Goal: Transaction & Acquisition: Purchase product/service

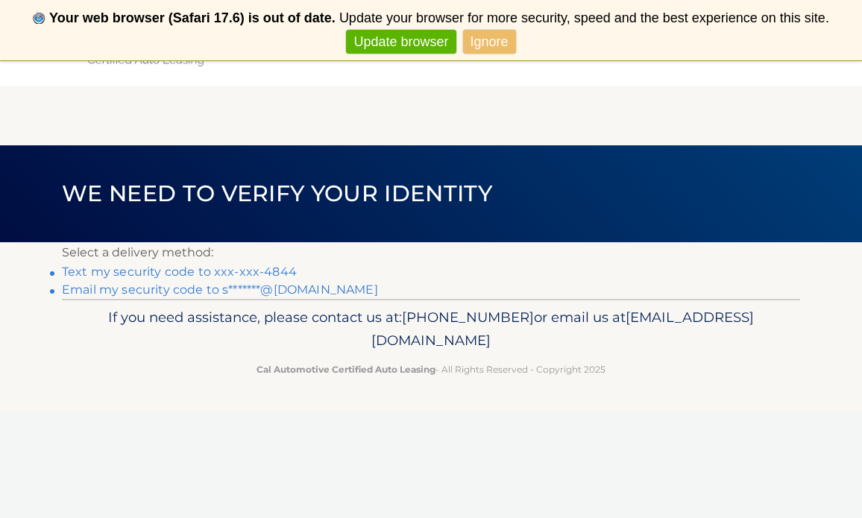
click at [212, 266] on link "Text my security code to xxx-xxx-4844" at bounding box center [179, 272] width 235 height 14
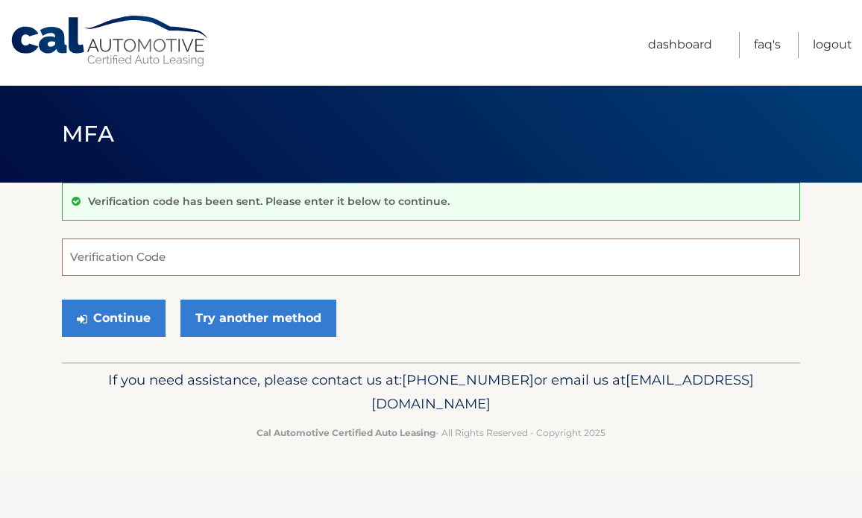
click at [302, 248] on input "Verification Code" at bounding box center [431, 257] width 738 height 37
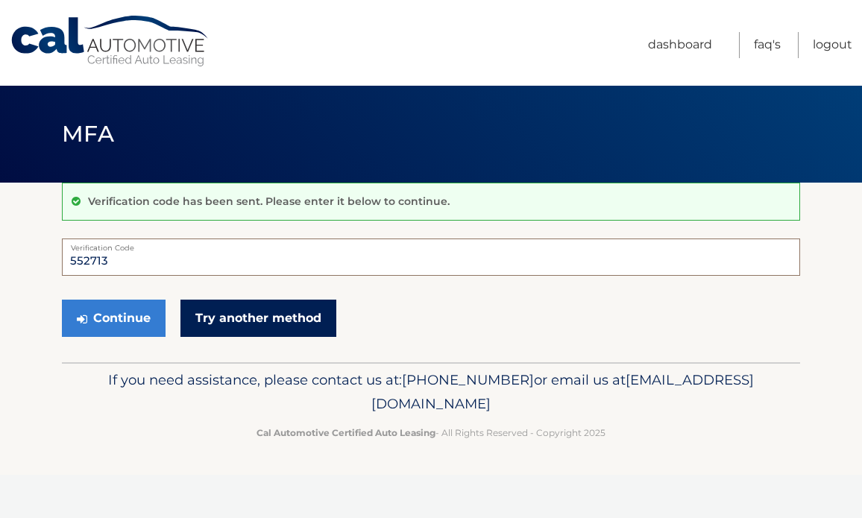
type input "552713"
click at [292, 310] on link "Try another method" at bounding box center [258, 318] width 156 height 37
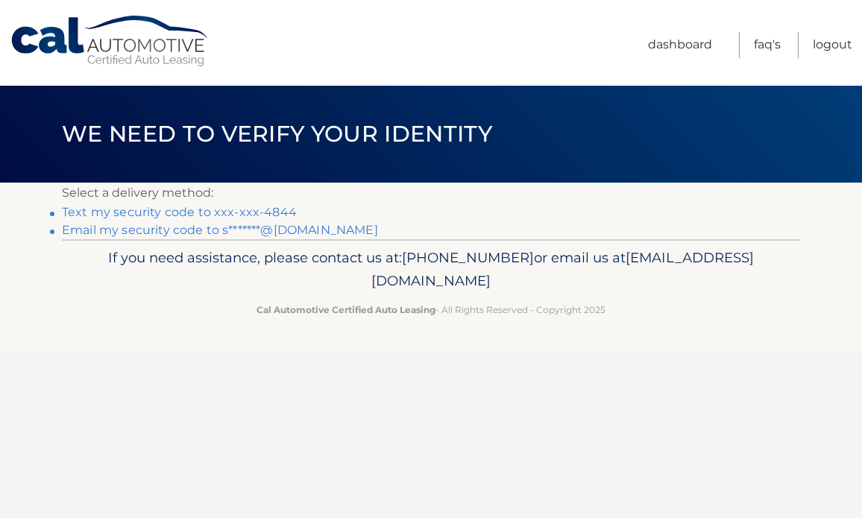
click at [208, 213] on link "Text my security code to xxx-xxx-4844" at bounding box center [179, 212] width 235 height 14
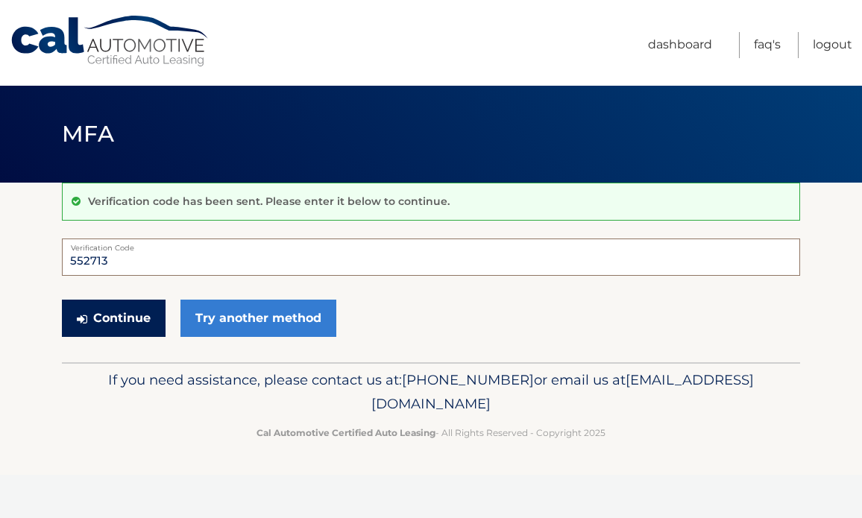
type input "552713"
click at [133, 321] on button "Continue" at bounding box center [114, 318] width 104 height 37
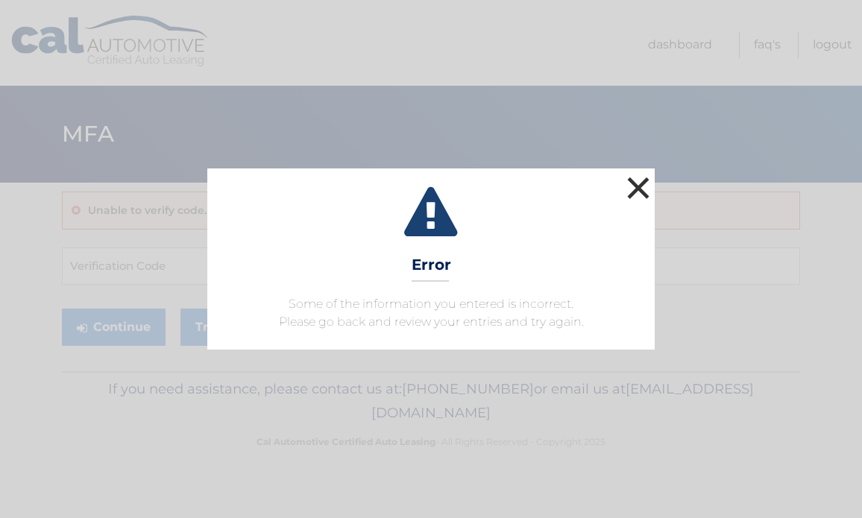
click at [645, 184] on button "×" at bounding box center [638, 188] width 30 height 30
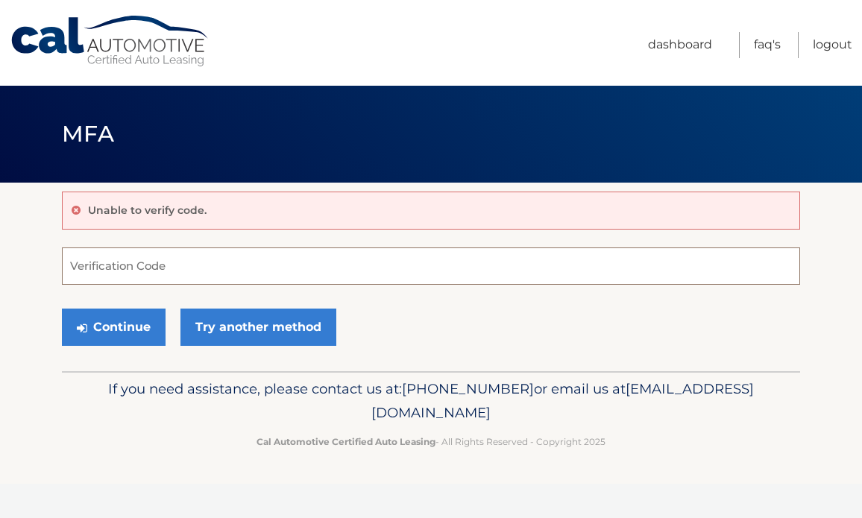
click at [143, 272] on input "Verification Code" at bounding box center [431, 266] width 738 height 37
click at [112, 268] on input "Verification Code" at bounding box center [431, 266] width 738 height 37
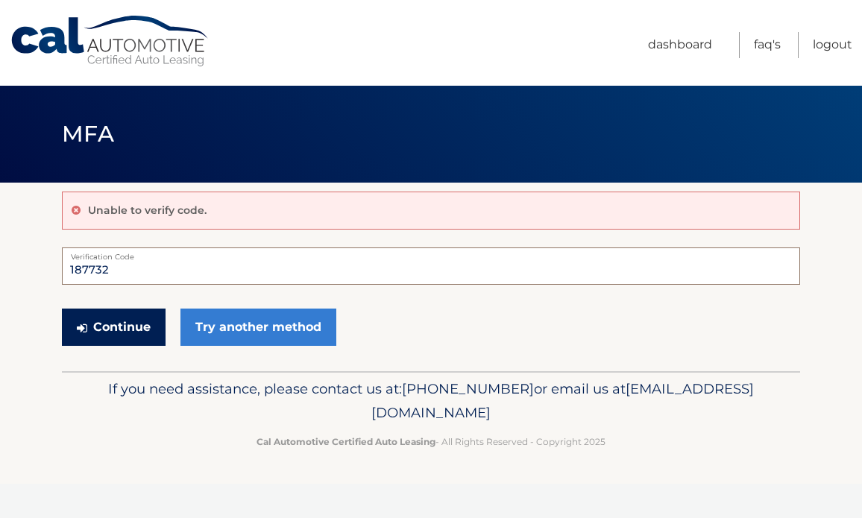
type input "187732"
click at [131, 324] on button "Continue" at bounding box center [114, 327] width 104 height 37
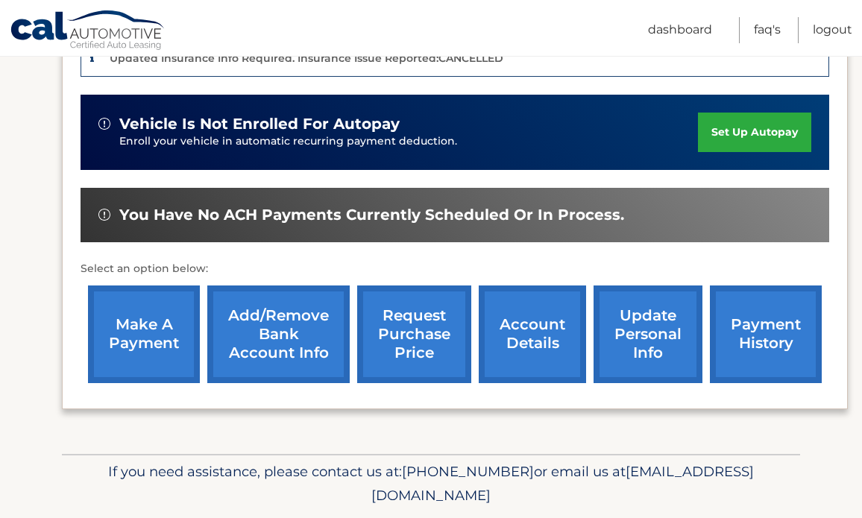
scroll to position [414, 0]
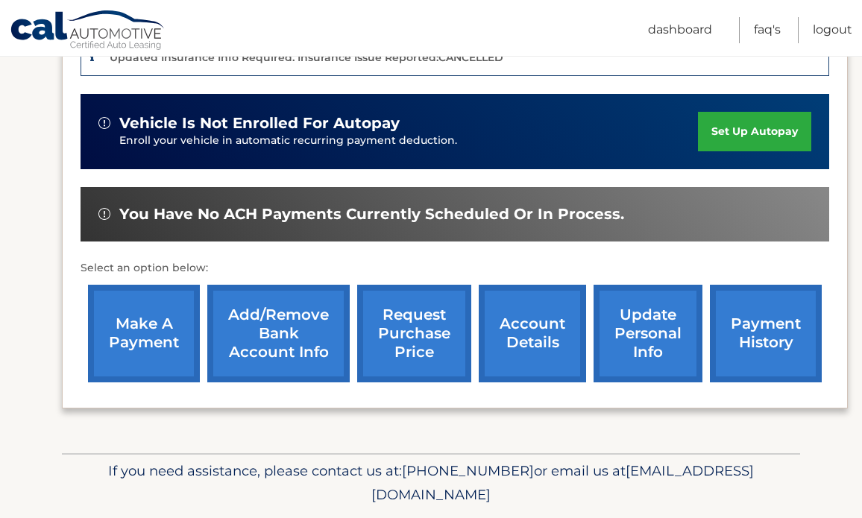
click at [148, 318] on link "make a payment" at bounding box center [144, 334] width 112 height 98
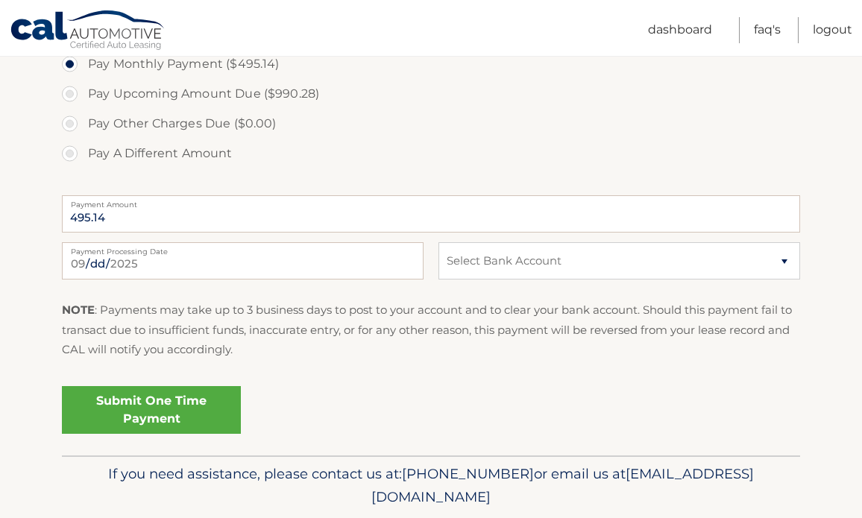
scroll to position [562, 0]
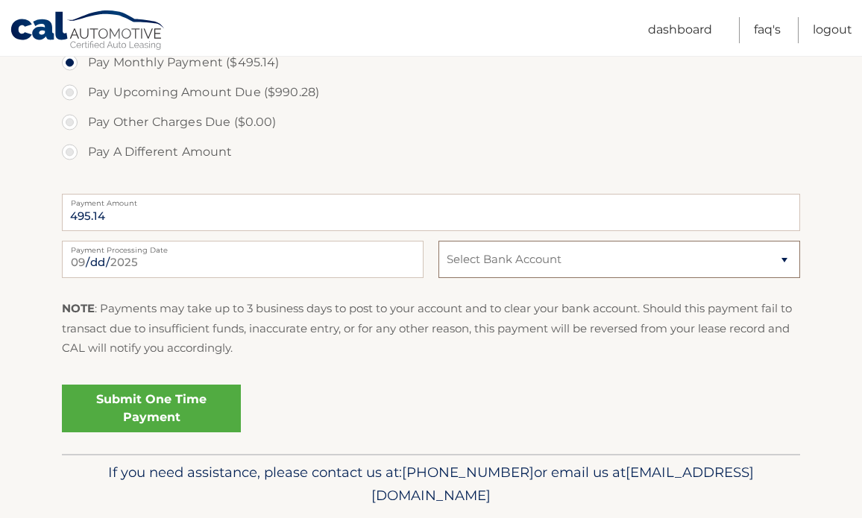
click at [510, 253] on select "Select Bank Account Checking TD BANK, NA *****1532 Checking USAA FEDERAL SAVING…" at bounding box center [620, 259] width 362 height 37
select select "NjQyM2I0ZmUtNTA5OS00NDJiLWIxZGEtNzZhNWE4YTUxNWY2"
click at [186, 402] on link "Submit One Time Payment" at bounding box center [151, 409] width 179 height 48
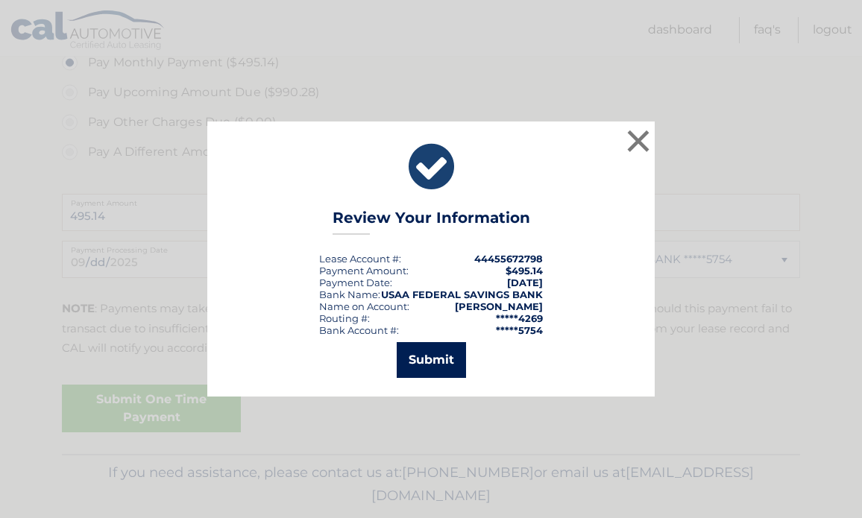
click at [433, 362] on button "Submit" at bounding box center [431, 360] width 69 height 36
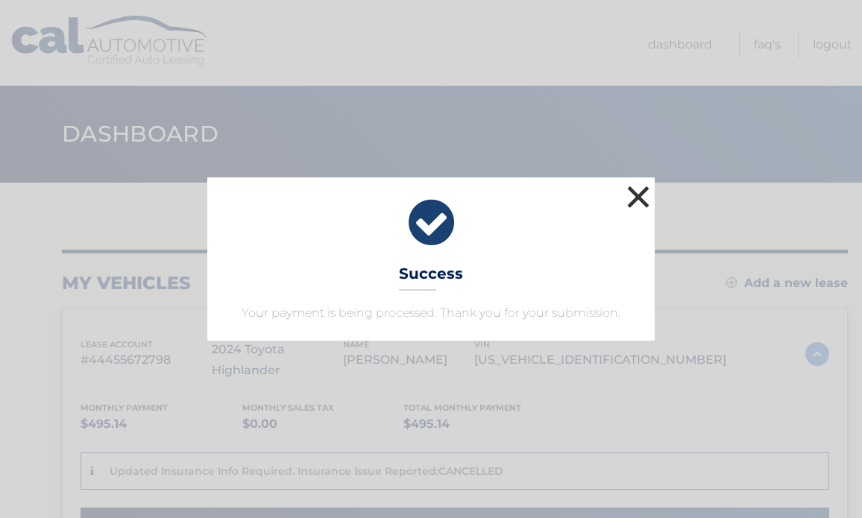
click at [643, 198] on button "×" at bounding box center [638, 197] width 30 height 30
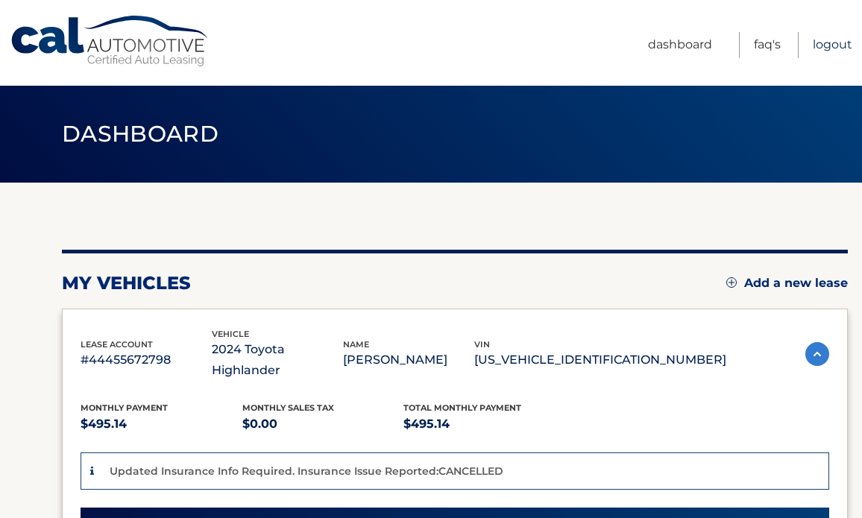
click at [840, 47] on link "Logout" at bounding box center [833, 45] width 40 height 26
